Goal: Contribute content

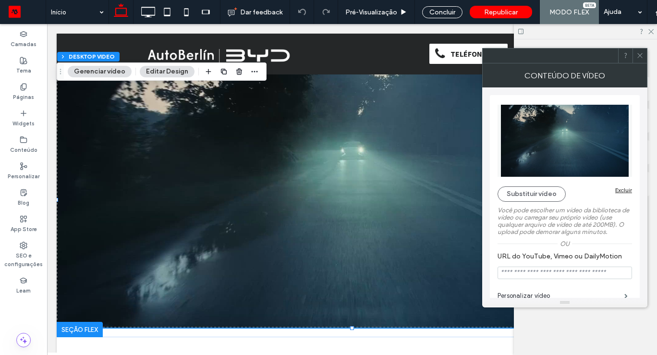
click at [591, 272] on input "URL do YouTube, Vimeo ou DailyMotion" at bounding box center [564, 272] width 134 height 12
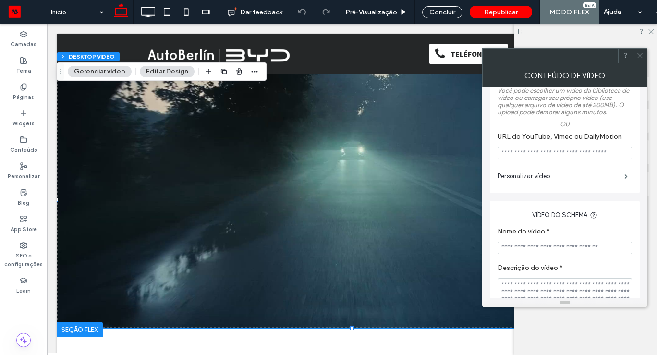
scroll to position [119, 0]
click at [625, 176] on span at bounding box center [625, 177] width 3 height 5
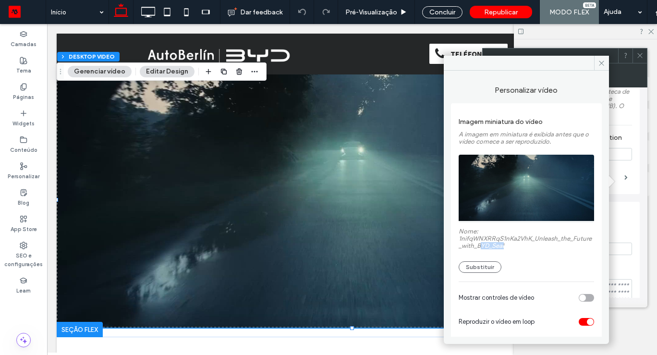
drag, startPoint x: 512, startPoint y: 247, endPoint x: 486, endPoint y: 245, distance: 26.0
click at [486, 245] on label "Nome: 1nifqWNXRRqS1nKa2VhK_Unleash_the_Future_with_BYD_Seal" at bounding box center [525, 239] width 135 height 24
click at [603, 68] on span at bounding box center [601, 63] width 15 height 14
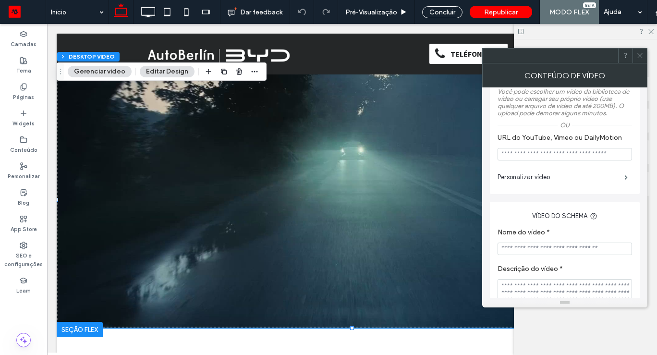
click at [641, 60] on span at bounding box center [639, 55] width 7 height 14
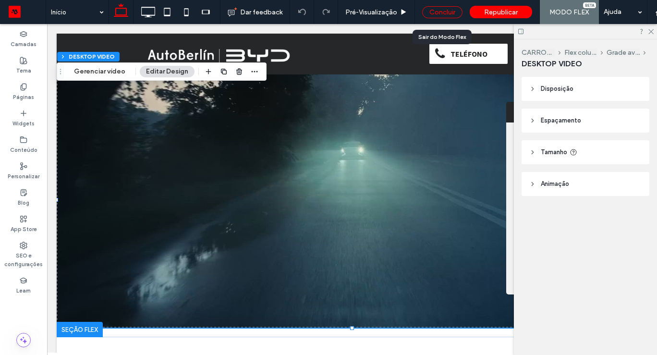
click at [434, 12] on div "Concluir" at bounding box center [442, 12] width 40 height 12
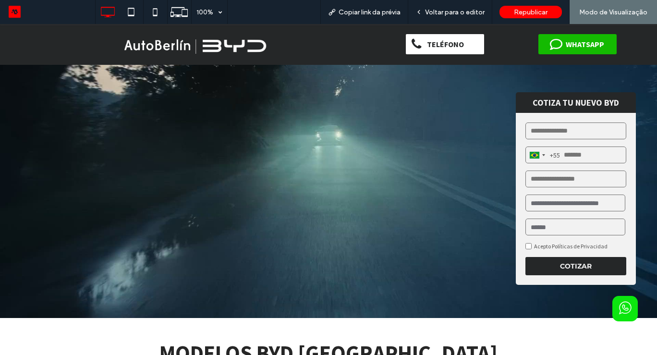
click at [351, 231] on video at bounding box center [328, 189] width 657 height 255
click at [266, 201] on video at bounding box center [328, 189] width 657 height 255
click at [431, 12] on span "Voltar para o editor" at bounding box center [455, 12] width 60 height 8
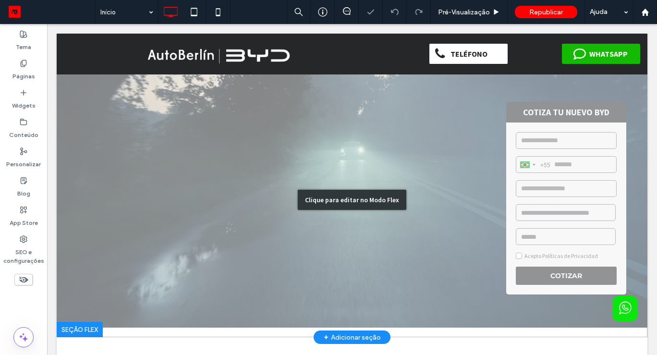
click at [346, 197] on div "Clique para editar no Modo Flex" at bounding box center [352, 200] width 108 height 20
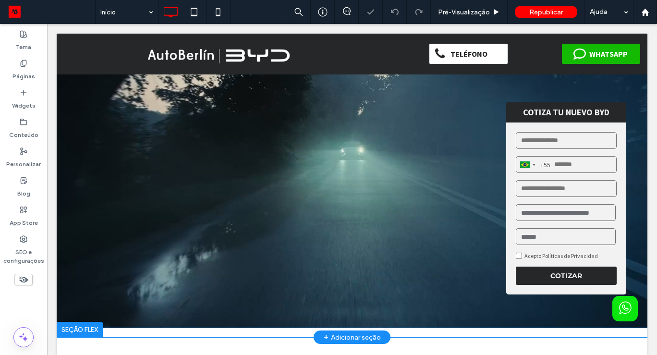
click at [346, 197] on video at bounding box center [352, 199] width 590 height 255
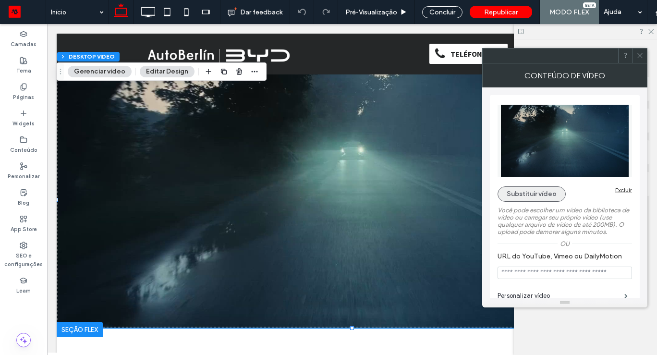
click at [525, 194] on button "Substituir vídeo" at bounding box center [531, 193] width 68 height 15
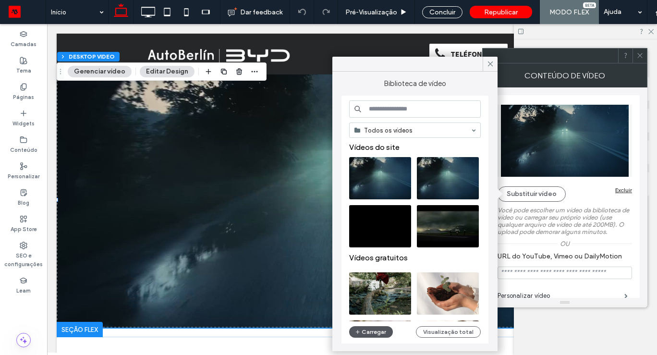
click at [366, 335] on button "Carregar" at bounding box center [371, 332] width 44 height 12
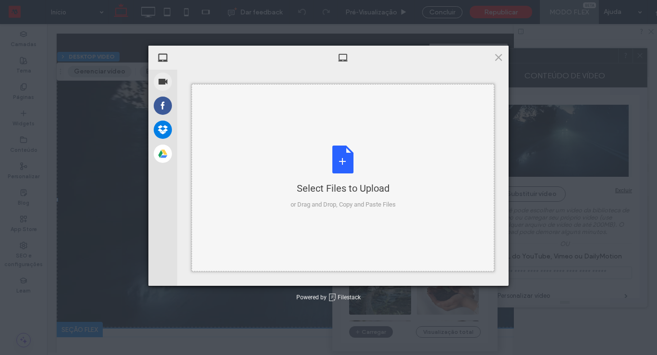
click at [323, 153] on div "Select Files to Upload or Drag and Drop, Copy and Paste Files" at bounding box center [342, 177] width 105 height 64
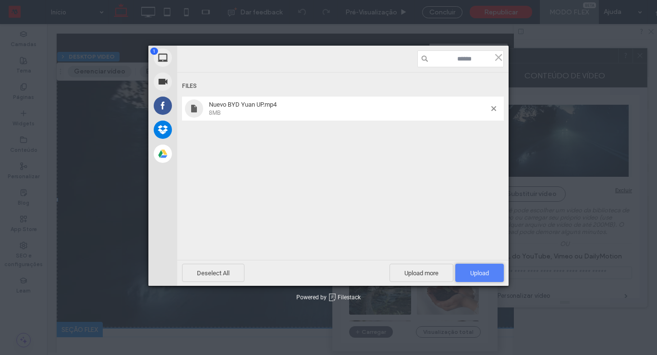
click at [485, 274] on span "Upload 1" at bounding box center [479, 272] width 19 height 7
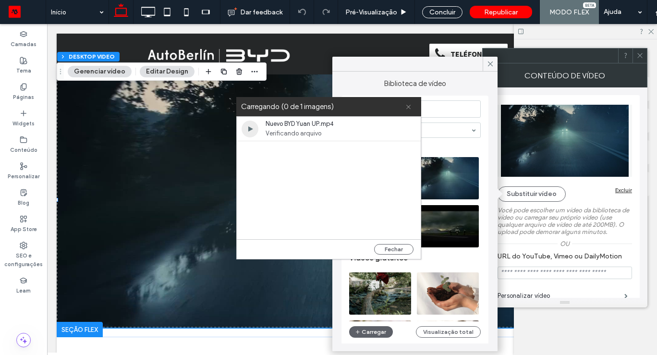
click at [409, 107] on icon at bounding box center [408, 107] width 6 height 6
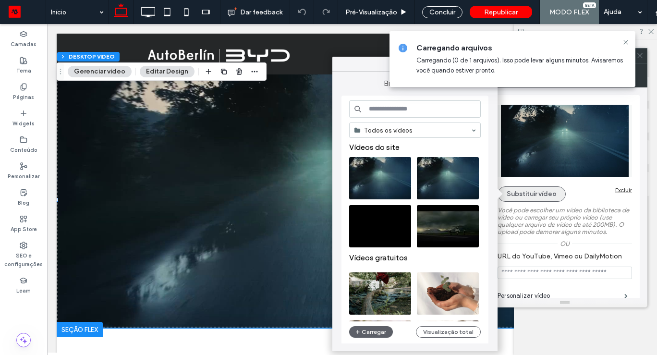
click at [555, 191] on button "Substituir vídeo" at bounding box center [531, 193] width 68 height 15
click at [625, 42] on use at bounding box center [625, 42] width 4 height 4
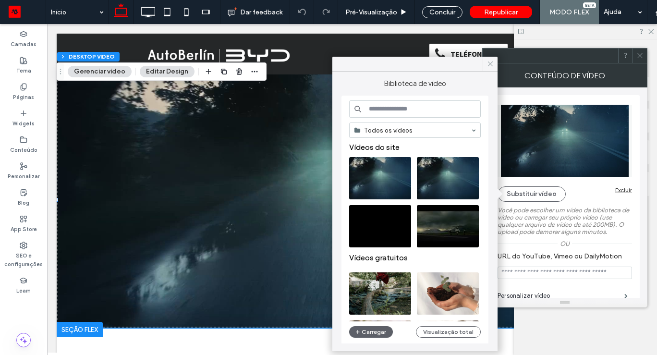
click at [490, 64] on icon at bounding box center [490, 64] width 9 height 9
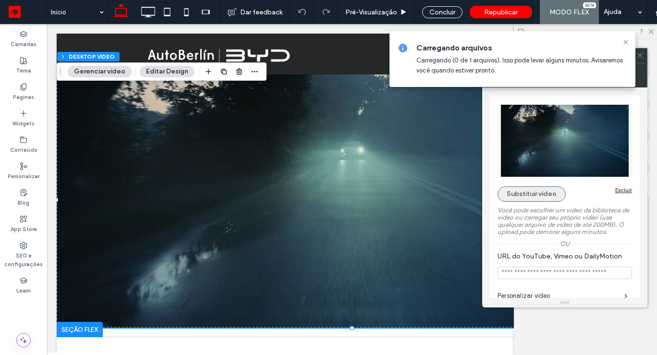
click at [509, 195] on button "Substituir vídeo" at bounding box center [531, 193] width 68 height 15
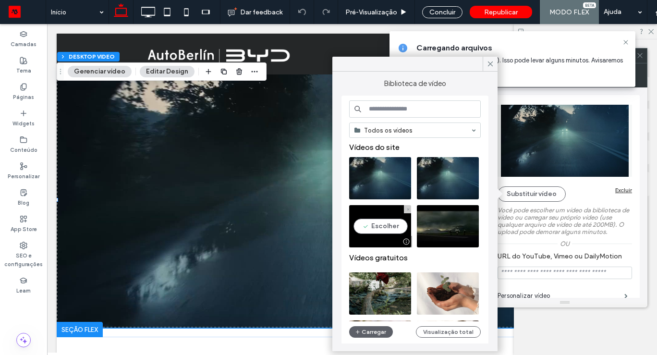
click at [382, 222] on video at bounding box center [380, 226] width 62 height 42
type input "**********"
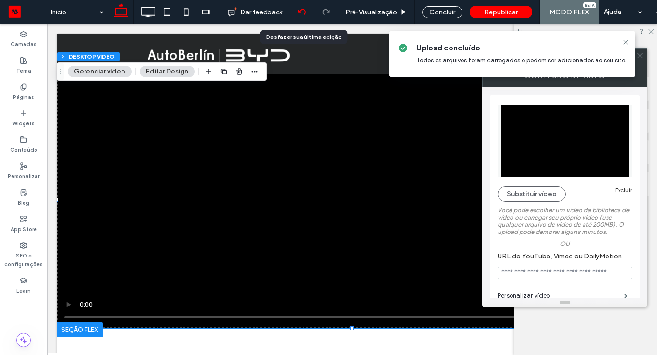
click at [296, 12] on div at bounding box center [302, 12] width 24 height 8
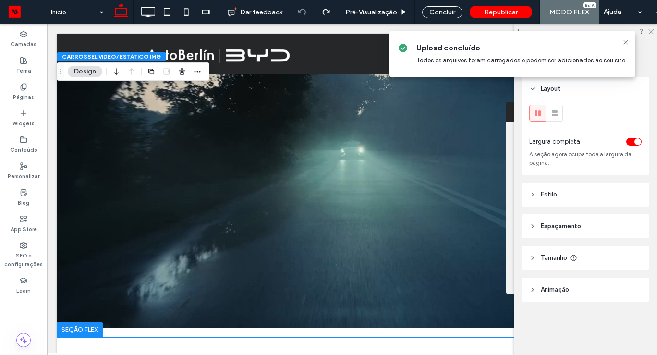
click at [628, 46] on div "Upload concluído Todos os arquivos foram carregados e podem ser adicionados ao …" at bounding box center [512, 54] width 246 height 46
click at [624, 45] on icon at bounding box center [625, 42] width 8 height 8
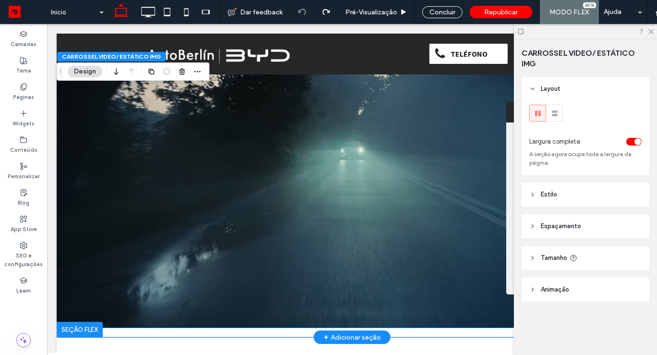
click at [119, 146] on video at bounding box center [352, 199] width 590 height 255
click at [119, 147] on video at bounding box center [352, 199] width 590 height 255
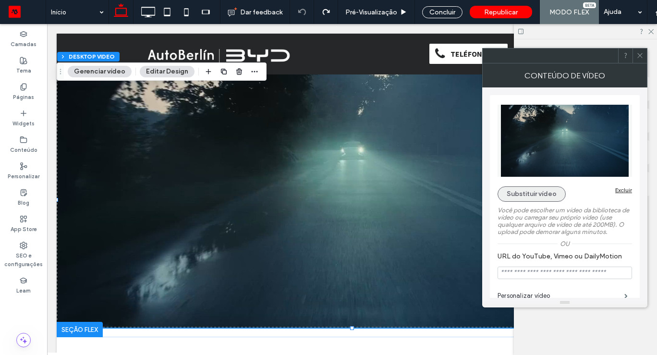
click at [526, 189] on button "Substituir vídeo" at bounding box center [531, 193] width 68 height 15
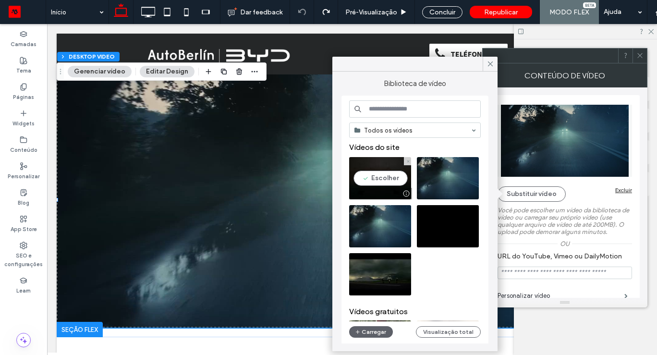
click at [384, 163] on video at bounding box center [380, 178] width 62 height 42
type input "**********"
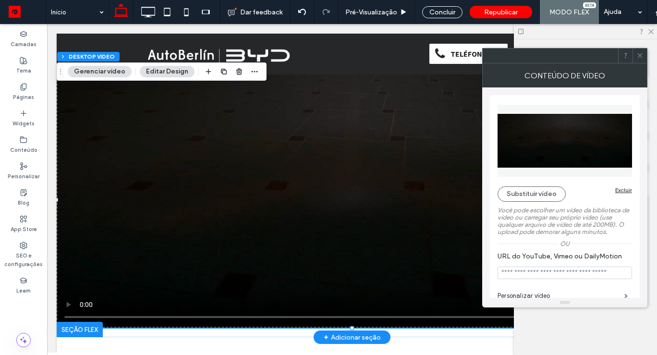
click at [312, 176] on video at bounding box center [352, 199] width 590 height 255
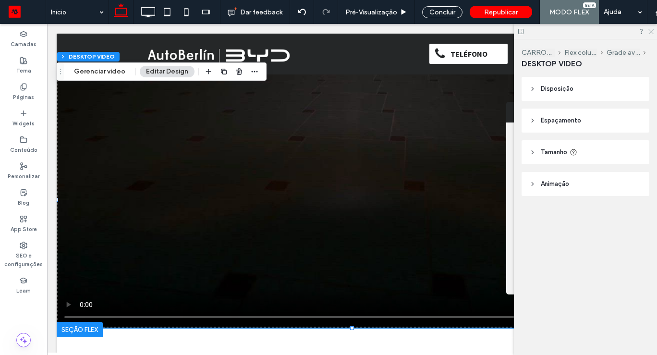
click at [650, 34] on icon at bounding box center [650, 31] width 6 height 6
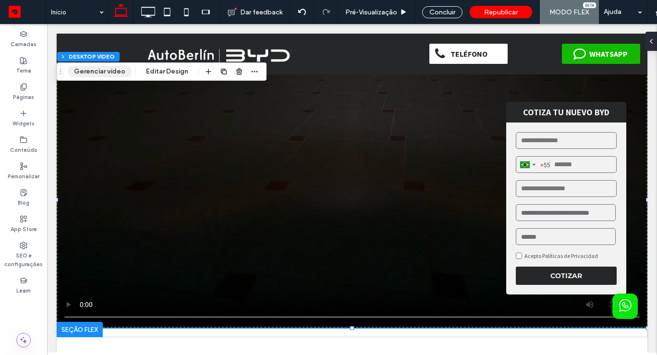
click at [110, 77] on button "Gerenciar vídeo" at bounding box center [100, 72] width 64 height 12
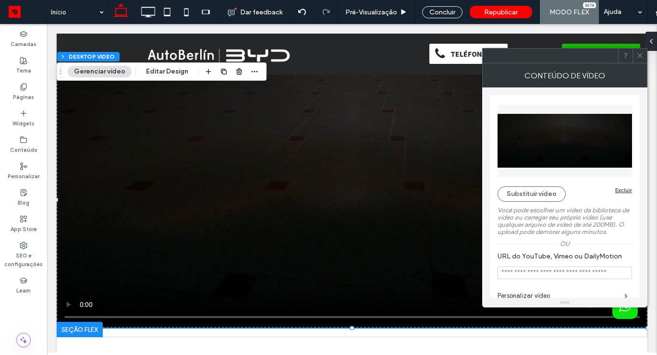
click at [110, 77] on button "Gerenciar vídeo" at bounding box center [100, 72] width 64 height 12
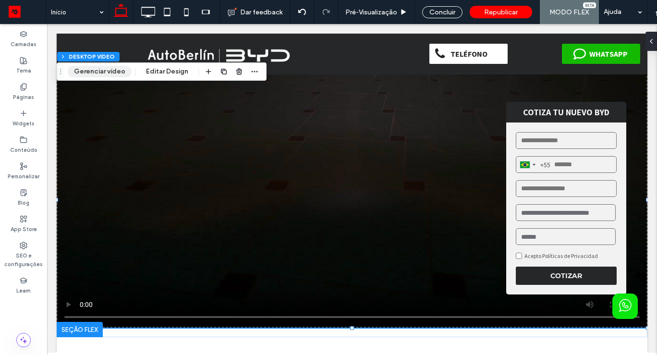
click at [100, 68] on button "Gerenciar vídeo" at bounding box center [100, 72] width 64 height 12
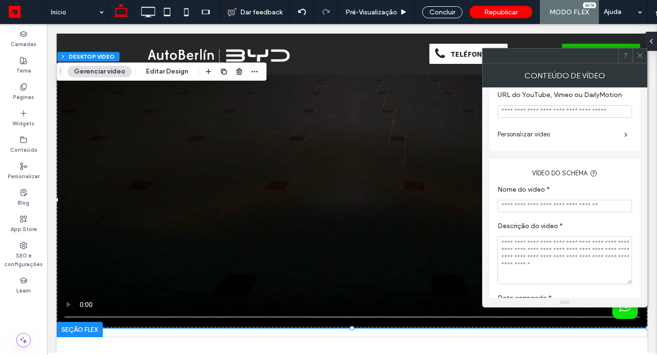
scroll to position [162, 0]
click at [624, 135] on span at bounding box center [625, 133] width 3 height 5
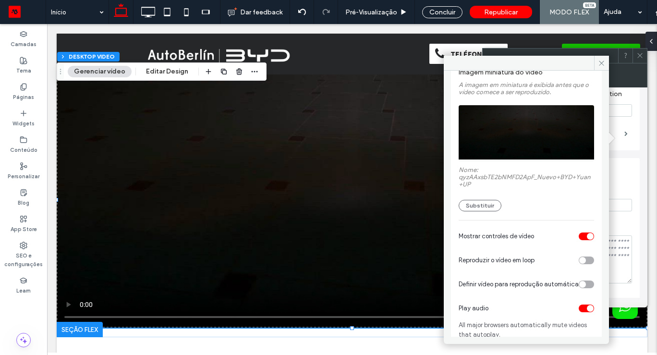
scroll to position [62, 0]
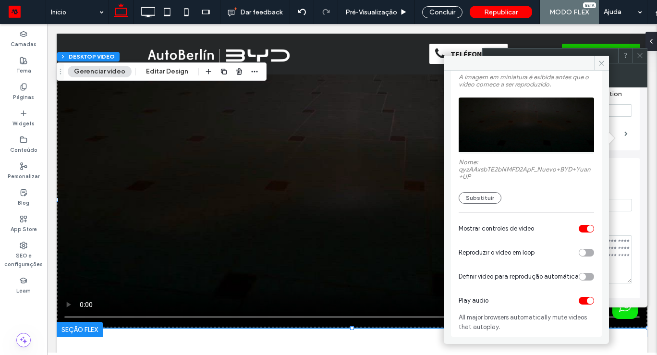
click at [586, 225] on div "toggle" at bounding box center [589, 228] width 7 height 7
click at [586, 298] on div "toggle" at bounding box center [589, 300] width 7 height 7
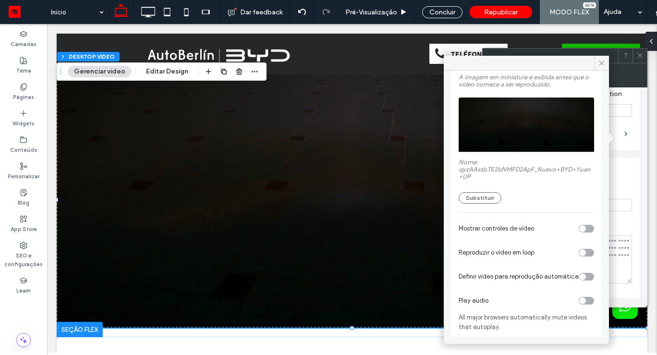
click at [579, 249] on div "toggle" at bounding box center [582, 252] width 7 height 7
click at [601, 66] on icon at bounding box center [600, 63] width 7 height 7
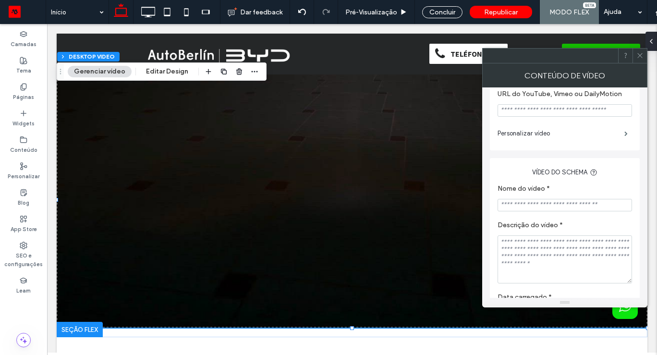
scroll to position [199, 0]
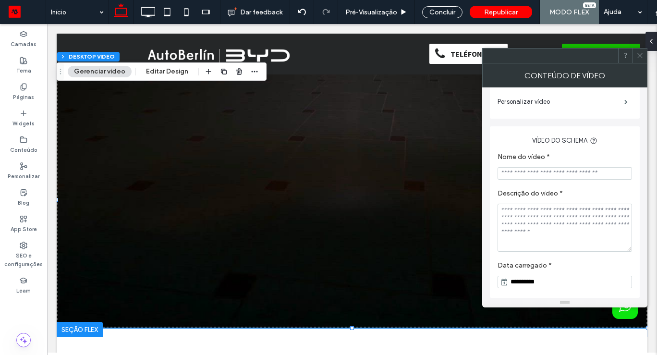
click at [639, 60] on span at bounding box center [639, 55] width 7 height 14
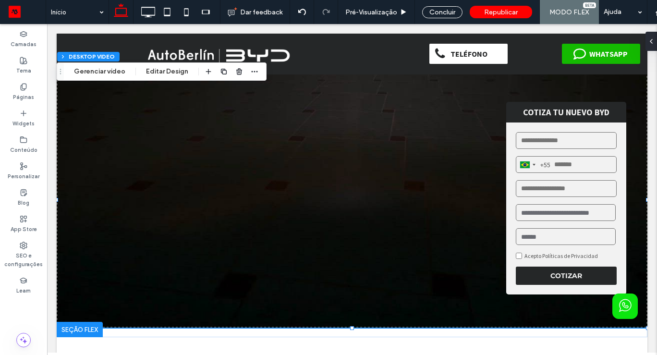
click at [97, 77] on div "CARROSSEL VIDEO/ ESTÁTICO IMG Flex column Grade avançada DESKTOP VIDEO Gerencia…" at bounding box center [162, 71] width 210 height 18
click at [103, 72] on button "Gerenciar vídeo" at bounding box center [100, 72] width 64 height 12
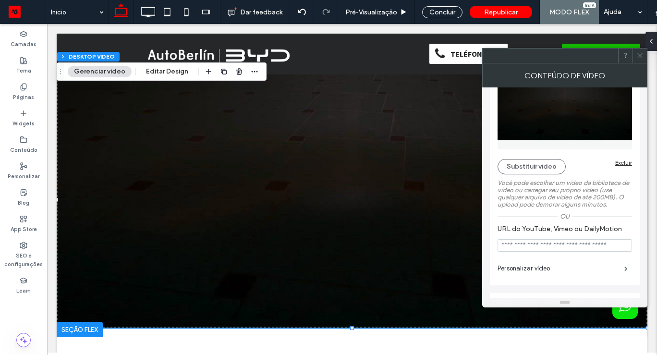
scroll to position [26, 0]
click at [624, 269] on span at bounding box center [625, 269] width 3 height 5
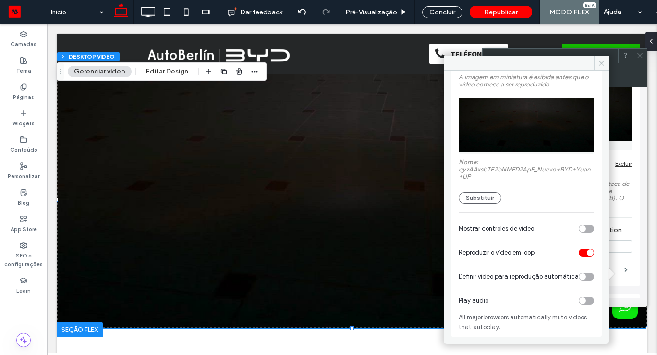
scroll to position [62, 0]
click at [602, 63] on icon at bounding box center [600, 63] width 7 height 7
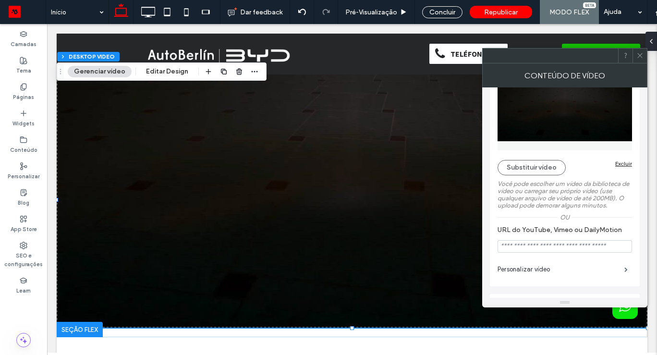
click at [640, 56] on icon at bounding box center [639, 55] width 7 height 7
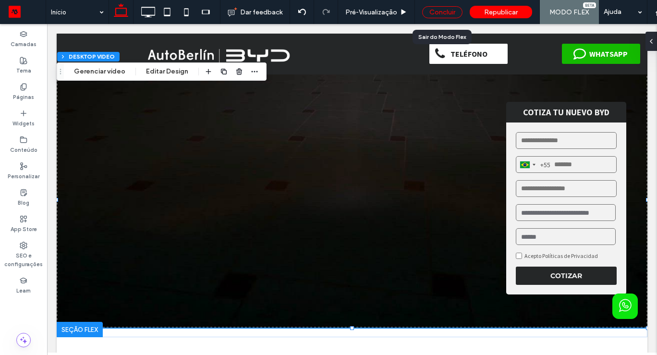
click at [439, 17] on div "Concluir" at bounding box center [442, 12] width 40 height 12
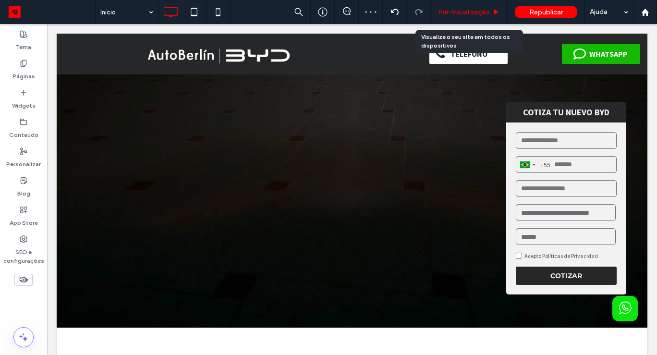
click at [474, 13] on span "Pré-Visualizaçāo" at bounding box center [464, 12] width 52 height 8
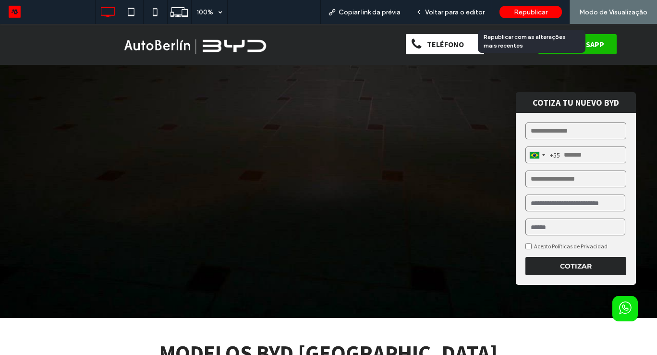
click at [526, 11] on span "Republicar" at bounding box center [530, 12] width 34 height 8
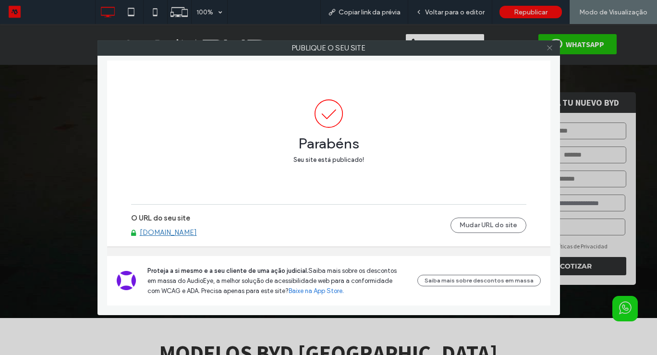
click at [549, 49] on icon at bounding box center [549, 47] width 7 height 7
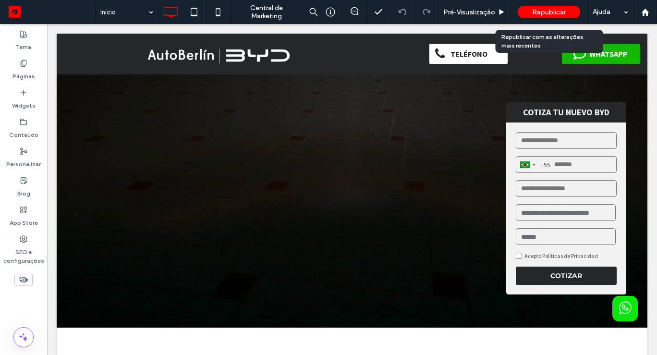
click at [545, 13] on span "Republicar" at bounding box center [549, 12] width 34 height 8
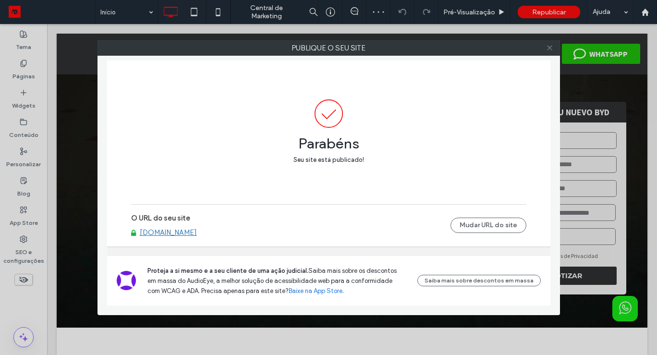
click at [551, 44] on icon at bounding box center [549, 47] width 7 height 7
